Goal: Task Accomplishment & Management: Use online tool/utility

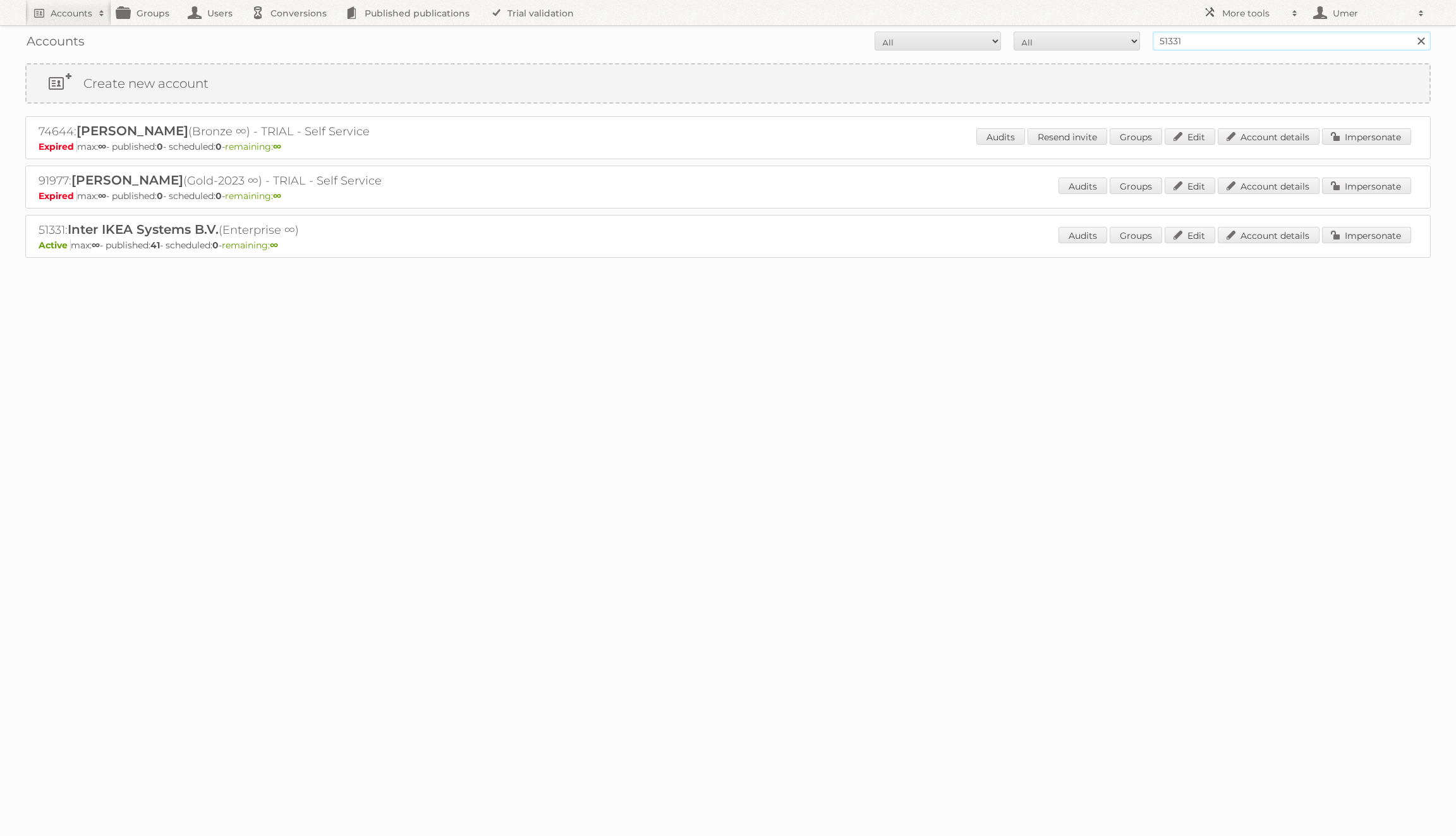
click at [1176, 45] on input "51331" at bounding box center [1291, 41] width 278 height 19
paste input "[DOMAIN_NAME]"
type input "[DOMAIN_NAME]"
click at [1411, 32] on input "Search" at bounding box center [1420, 41] width 19 height 19
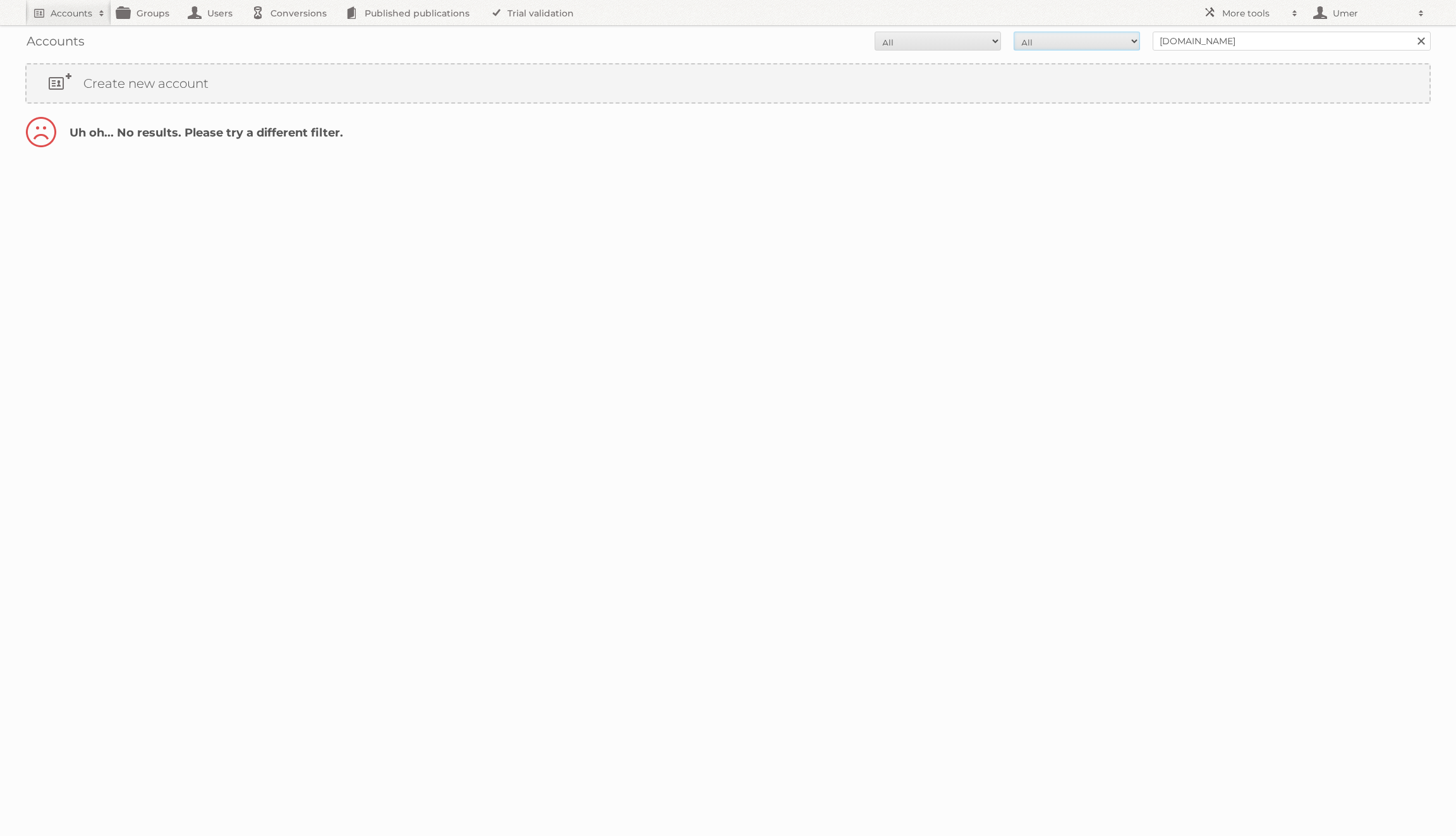
click at [1093, 41] on select "All Paid Trials Self service" at bounding box center [1076, 41] width 126 height 19
click at [949, 42] on select "All Active Expired Pending" at bounding box center [937, 41] width 126 height 19
click at [1317, 43] on input "publications.coulisse.com" at bounding box center [1291, 41] width 278 height 19
click at [1223, 17] on h2 "More tools" at bounding box center [1254, 13] width 63 height 13
click at [718, 226] on body "Accounts Search Advanced Search Create new account Groups Users Conversions Pub…" at bounding box center [728, 418] width 1456 height 836
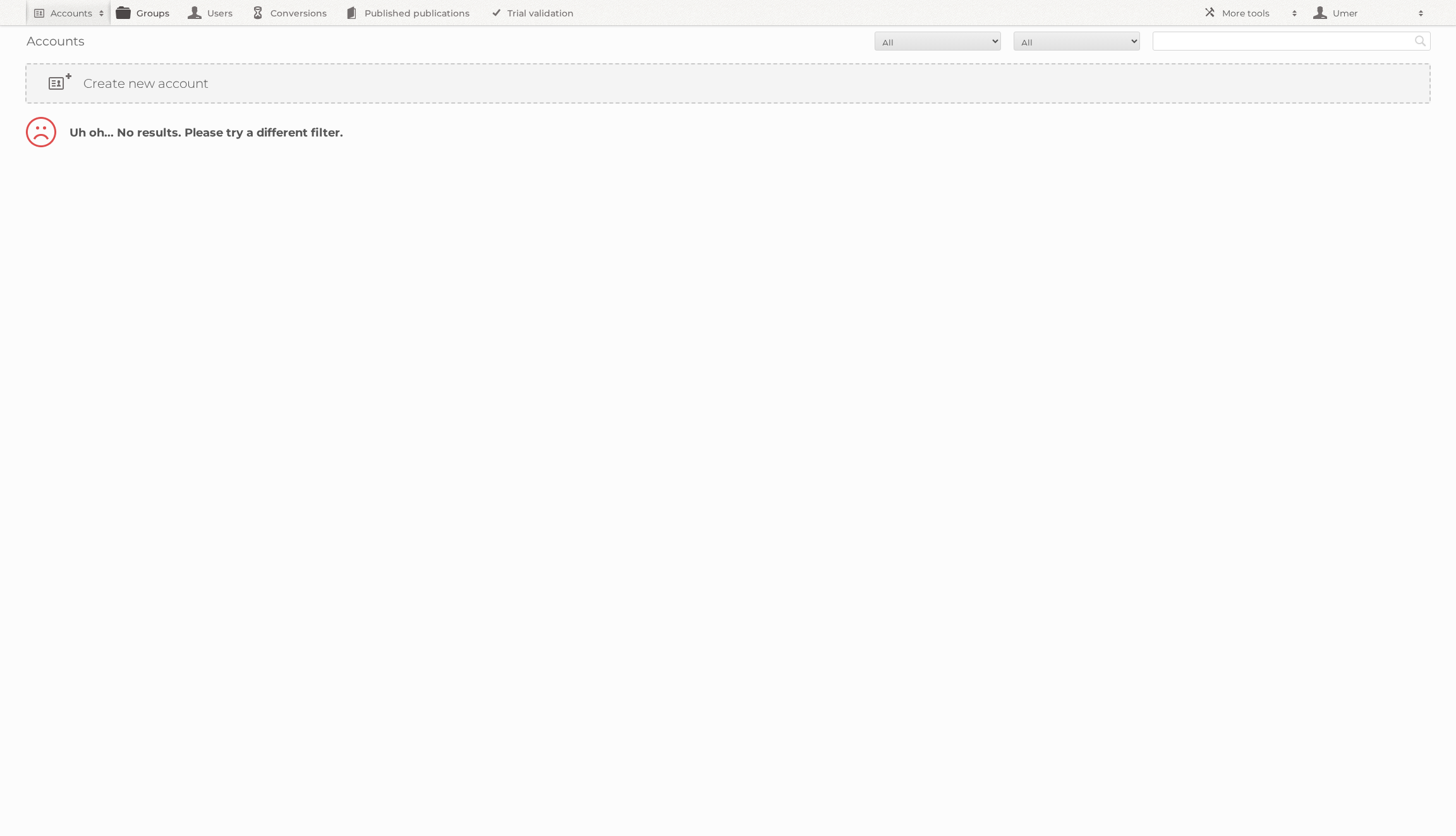
click at [143, 11] on link "Groups" at bounding box center [147, 12] width 71 height 25
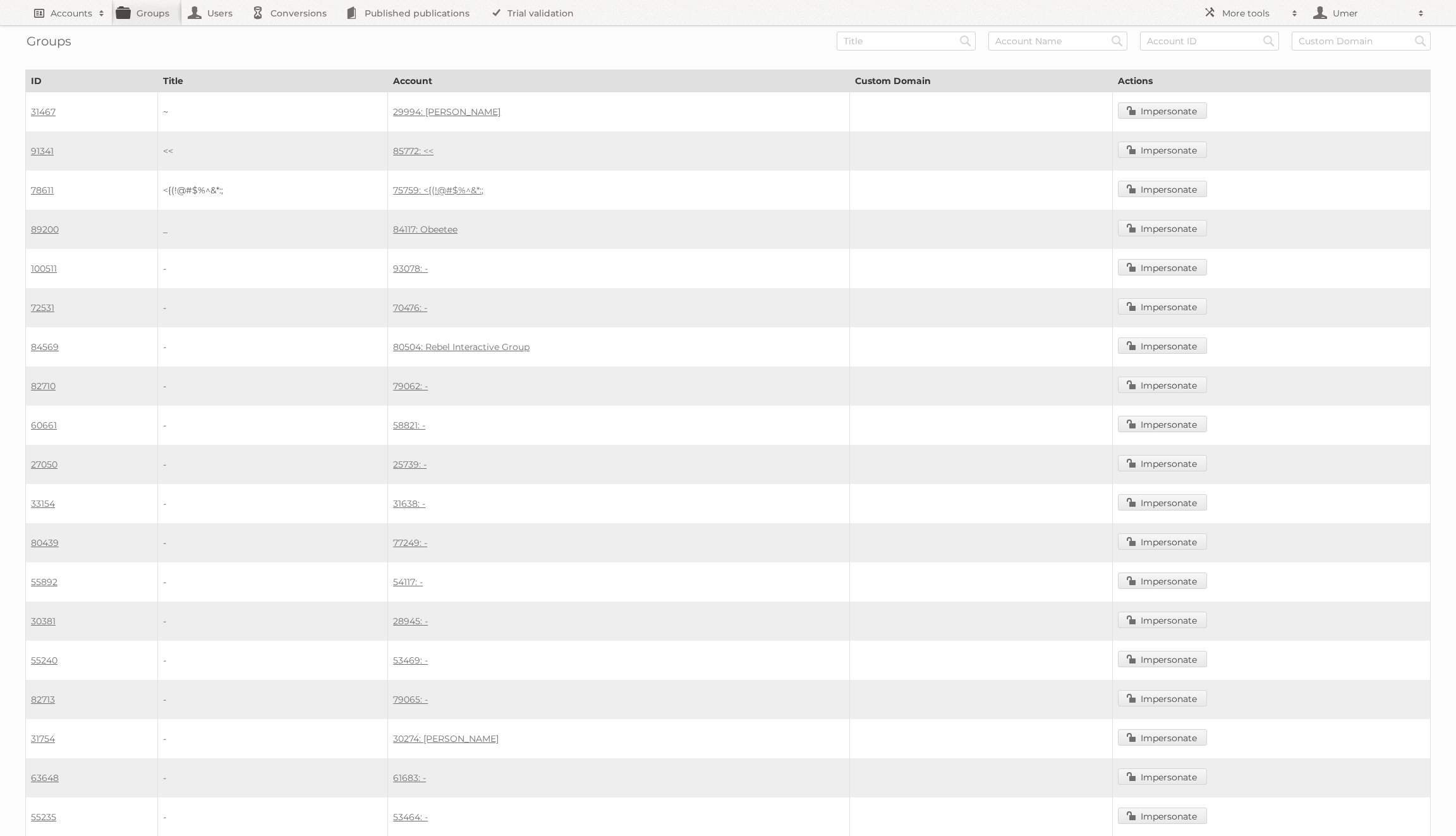
click at [110, 14] on span at bounding box center [101, 13] width 19 height 13
click at [85, 72] on link "Advanced Search" at bounding box center [170, 67] width 289 height 19
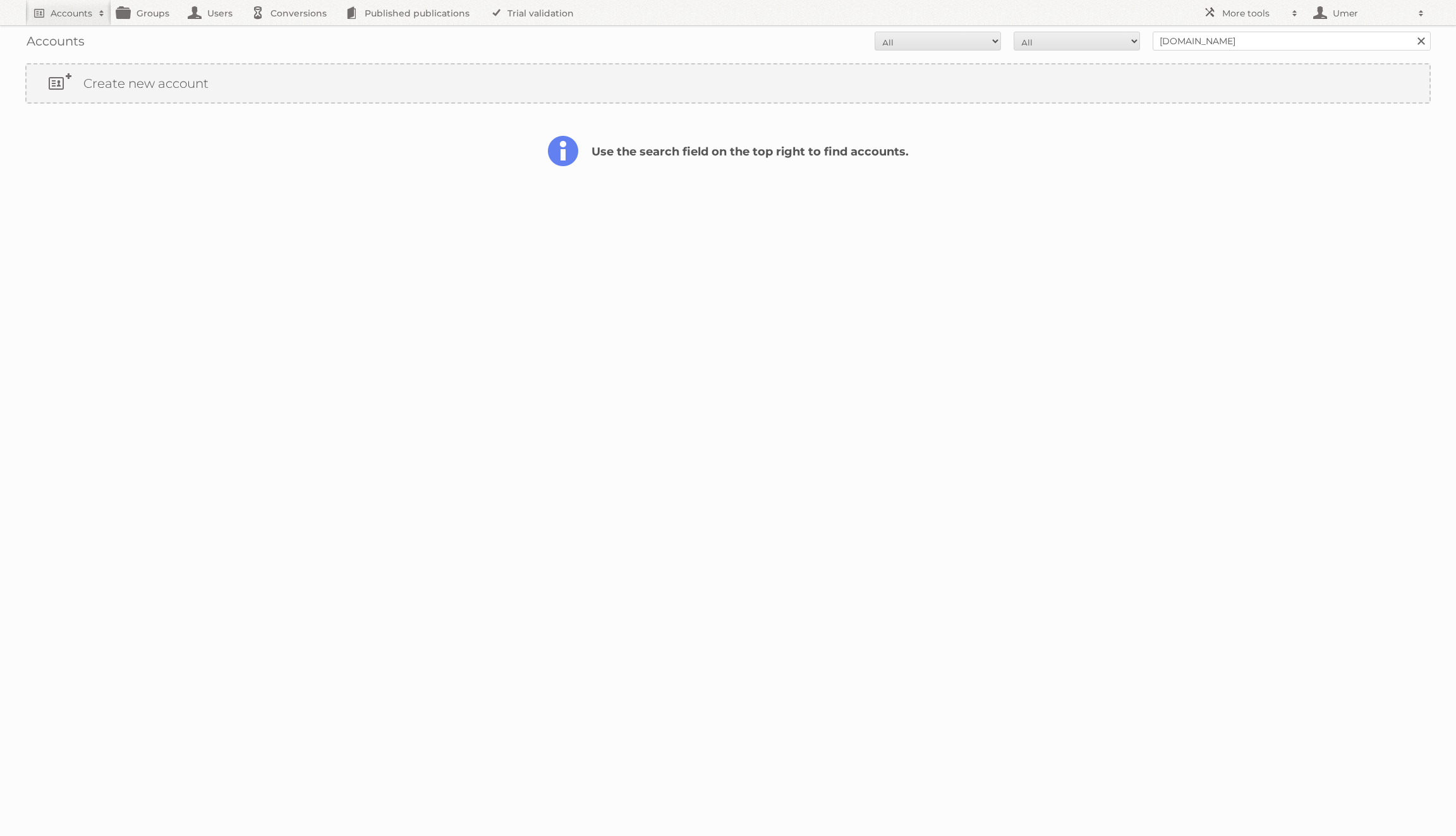
click at [883, 51] on div "Accounts All Active Expired Pending All Paid Trials Self service publications.c…" at bounding box center [728, 41] width 1405 height 32
click at [900, 42] on select "All Active Expired Pending" at bounding box center [937, 41] width 126 height 19
click at [874, 32] on select "All Active Expired Pending" at bounding box center [937, 41] width 126 height 19
click at [1311, 39] on input "publications.coulisse.com" at bounding box center [1291, 41] width 278 height 19
click at [1411, 32] on input "Search" at bounding box center [1420, 41] width 19 height 19
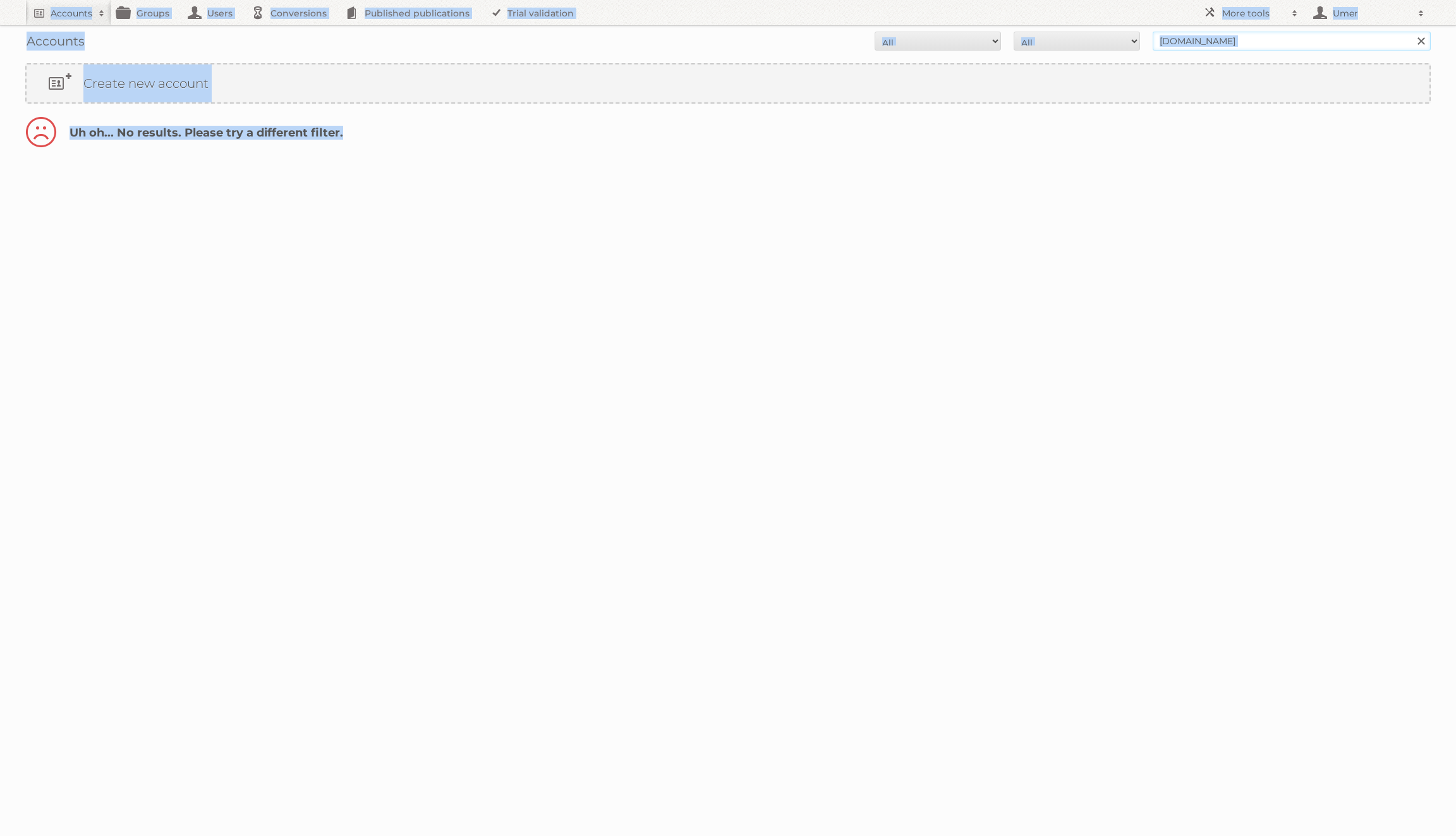
click at [1289, 42] on input "[DOMAIN_NAME]" at bounding box center [1291, 41] width 278 height 19
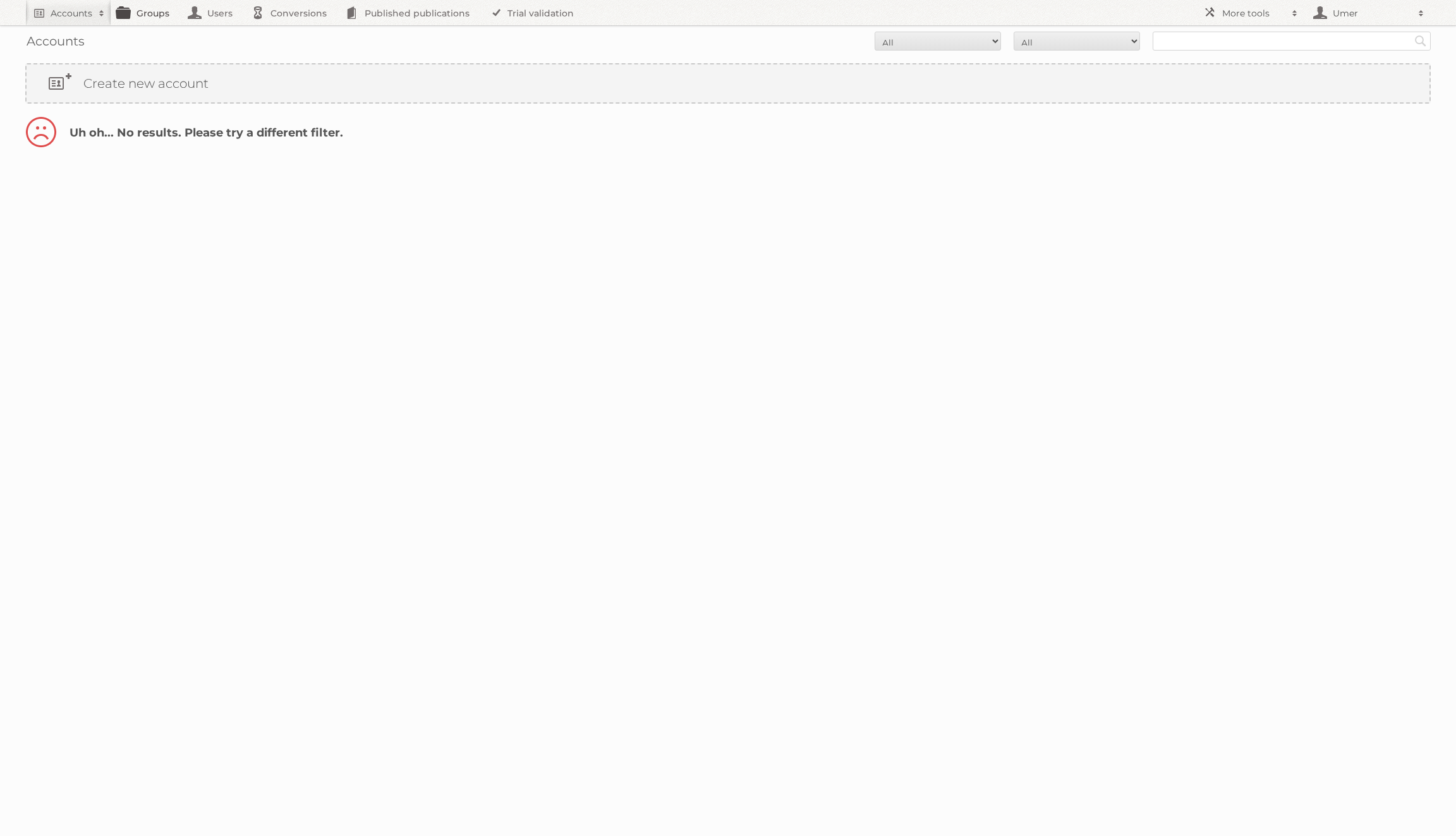
click at [150, 6] on link "Groups" at bounding box center [147, 12] width 71 height 25
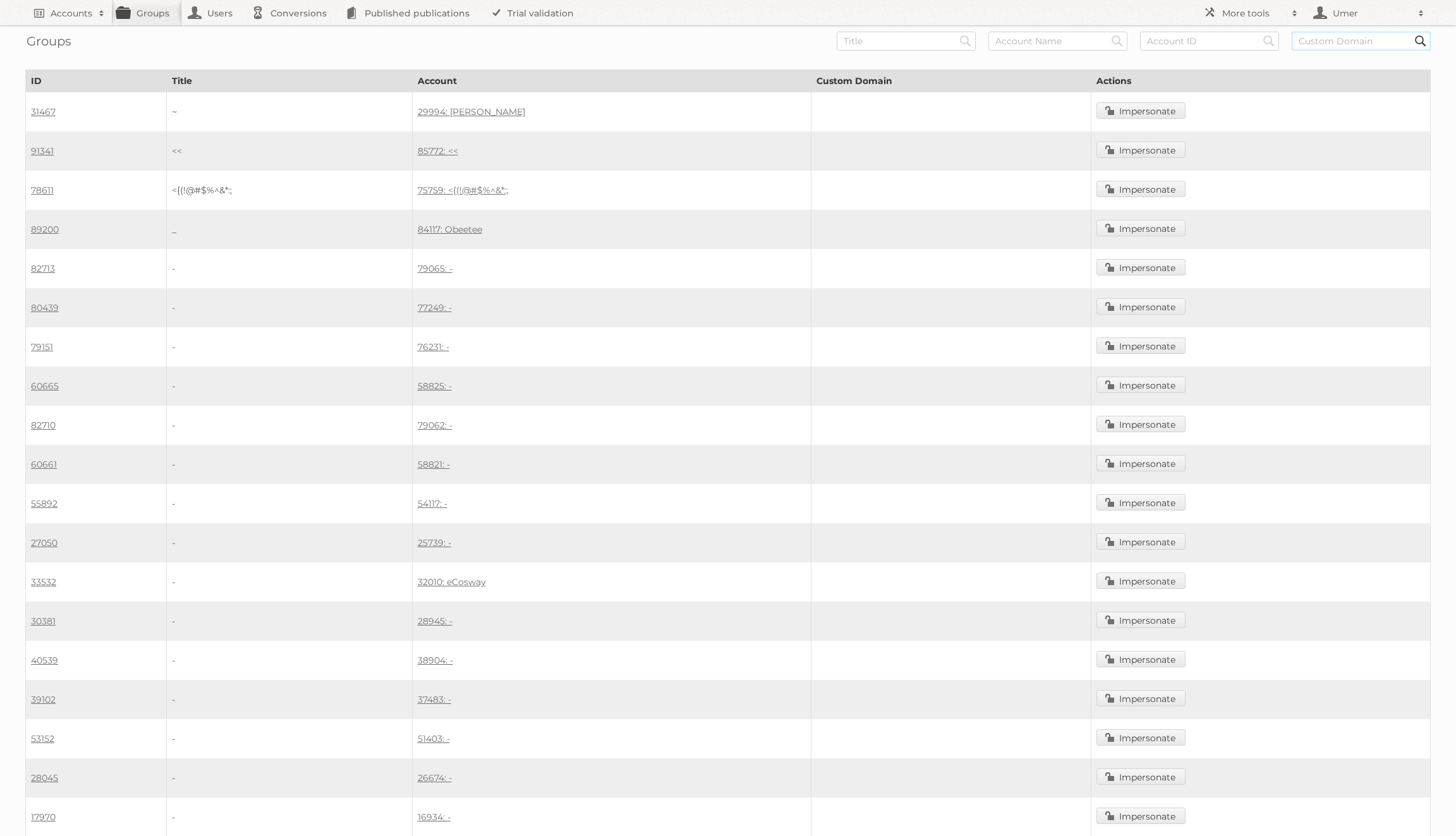
click at [1373, 36] on input "text" at bounding box center [1361, 41] width 139 height 19
paste input "[DOMAIN_NAME]"
type input "[DOMAIN_NAME]"
click at [956, 32] on input "Search" at bounding box center [965, 41] width 19 height 19
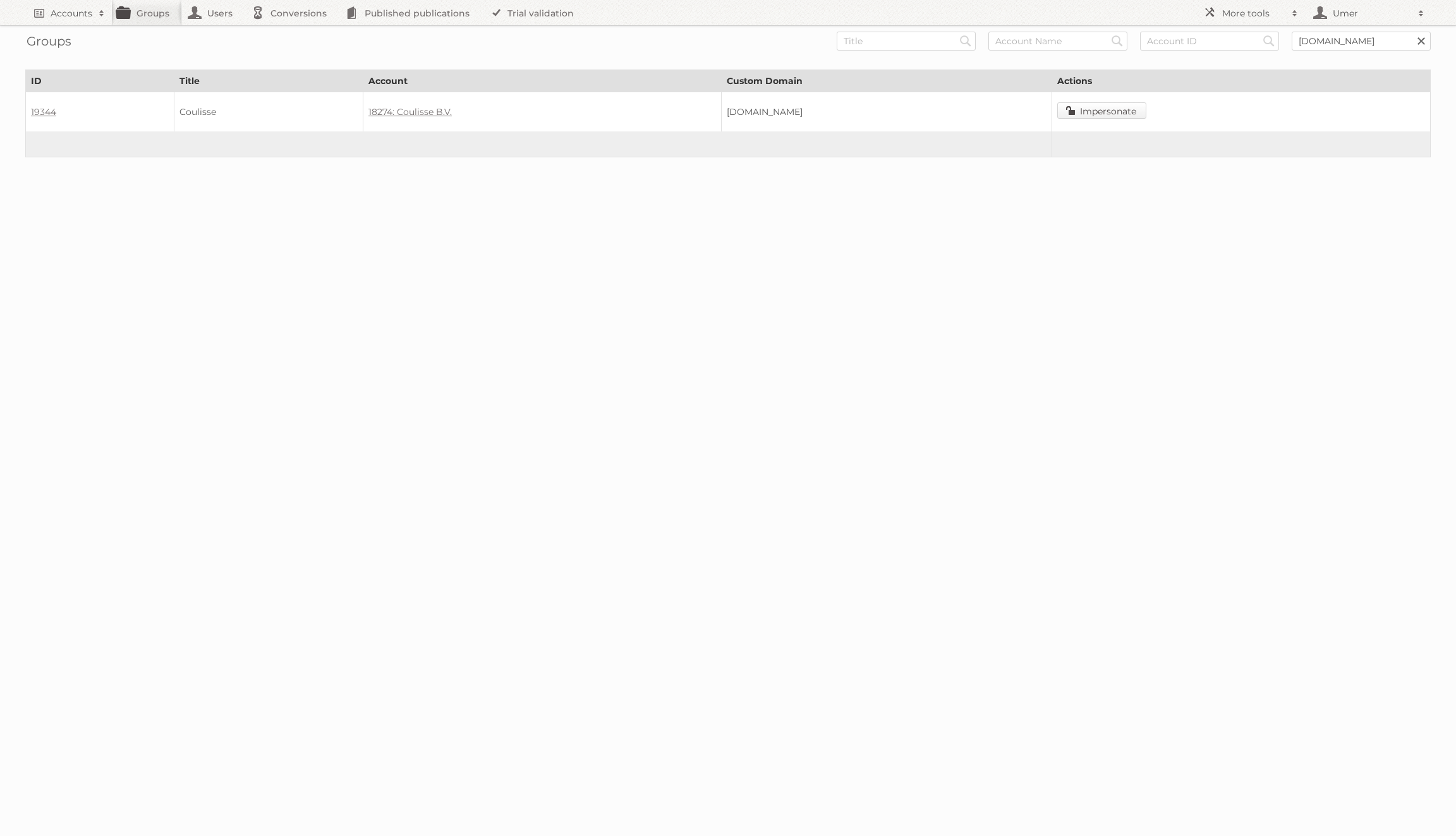
click at [1119, 109] on link "Impersonate" at bounding box center [1102, 110] width 89 height 17
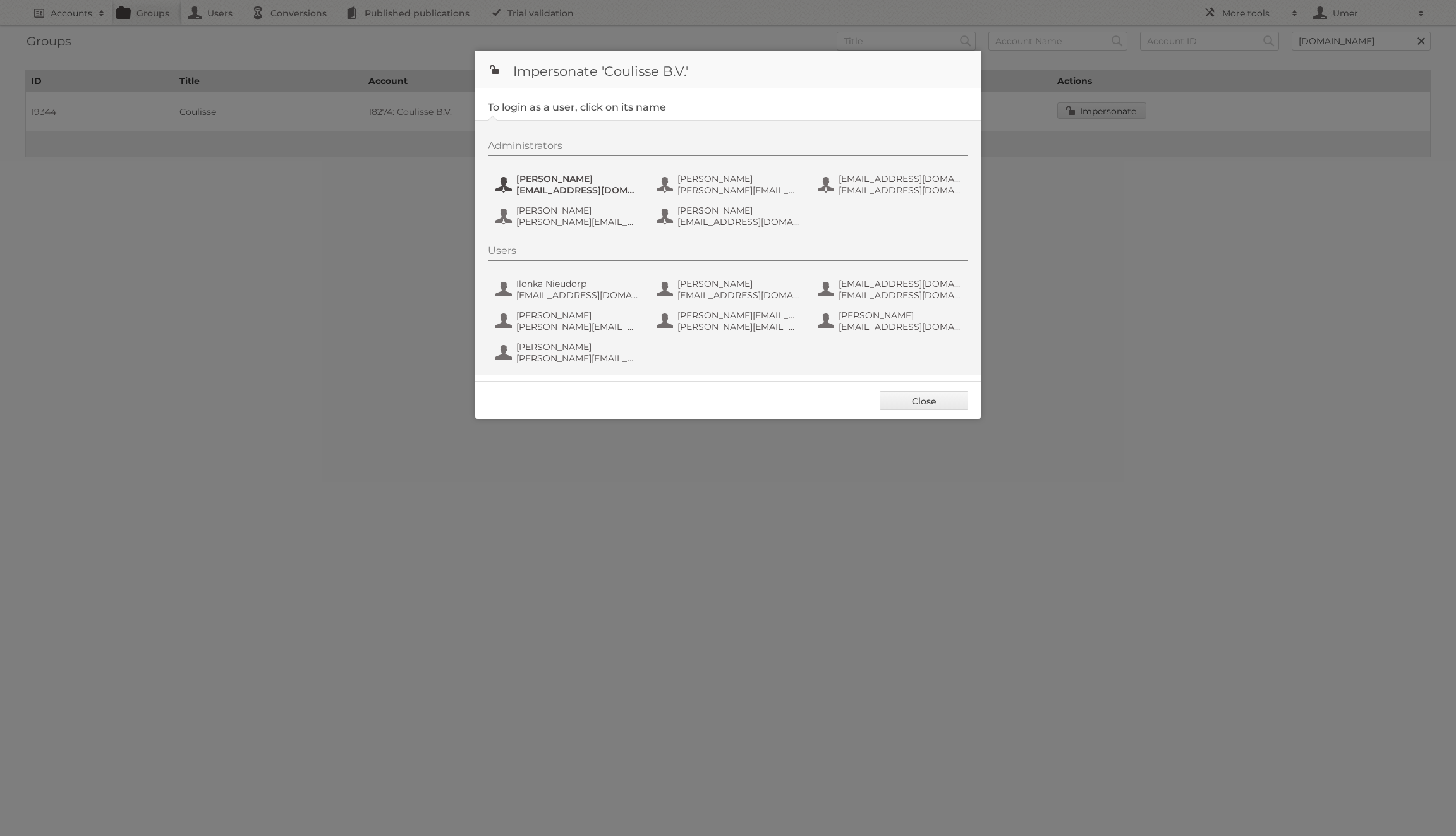
click at [573, 175] on span "Celine Odding" at bounding box center [577, 178] width 122 height 11
